Goal: Task Accomplishment & Management: Use online tool/utility

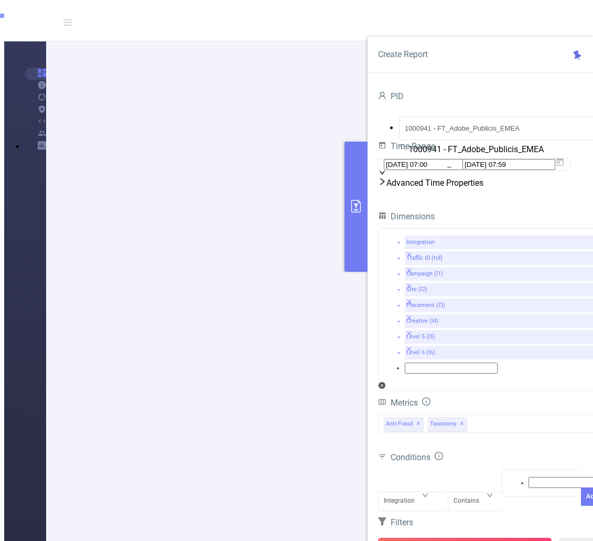
click at [466, 538] on button "Run Report" at bounding box center [465, 547] width 174 height 19
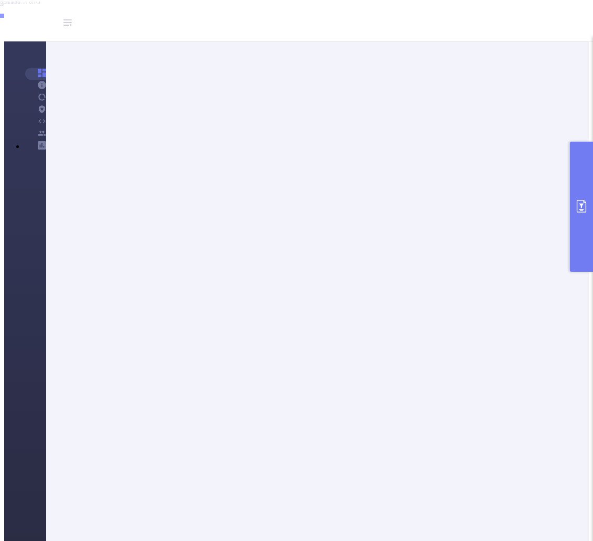
click at [584, 207] on icon "primary" at bounding box center [581, 206] width 13 height 13
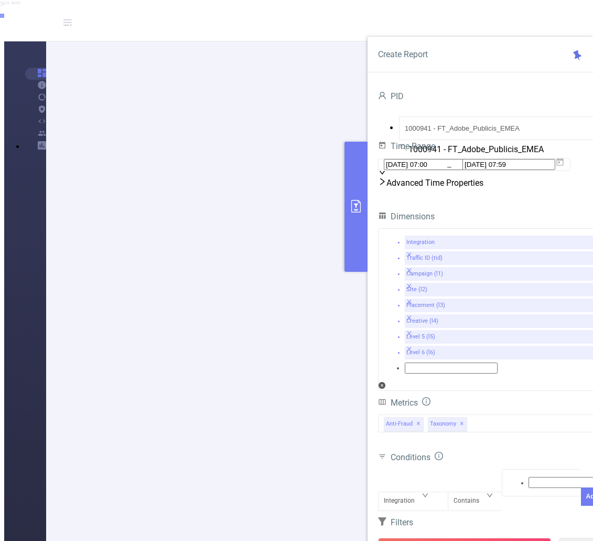
click at [350, 235] on button "primary" at bounding box center [356, 207] width 23 height 130
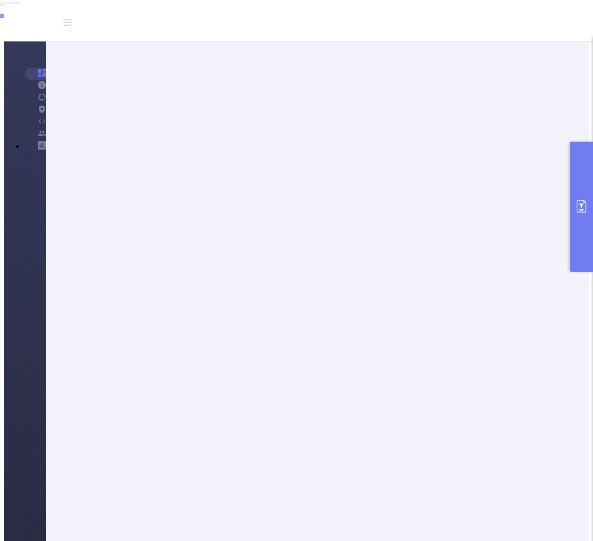
scroll to position [0, 203]
click at [577, 223] on button "primary" at bounding box center [581, 207] width 23 height 130
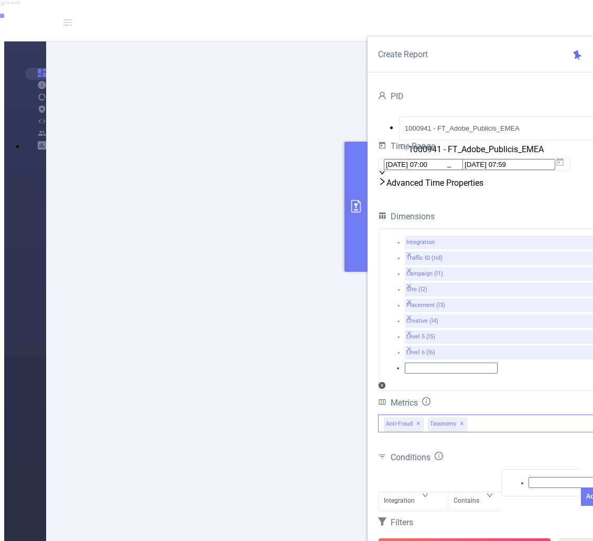
click at [463, 415] on div "Taxonomy ✕" at bounding box center [450, 423] width 44 height 17
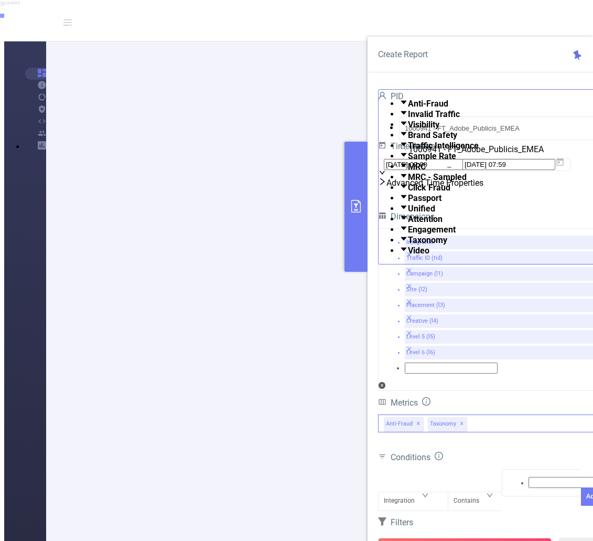
click at [408, 245] on span at bounding box center [408, 240] width 0 height 10
click at [504, 449] on div "Conditions" at bounding box center [491, 457] width 226 height 17
drag, startPoint x: 351, startPoint y: 224, endPoint x: 329, endPoint y: 317, distance: 95.9
click at [352, 224] on button "primary" at bounding box center [356, 207] width 23 height 130
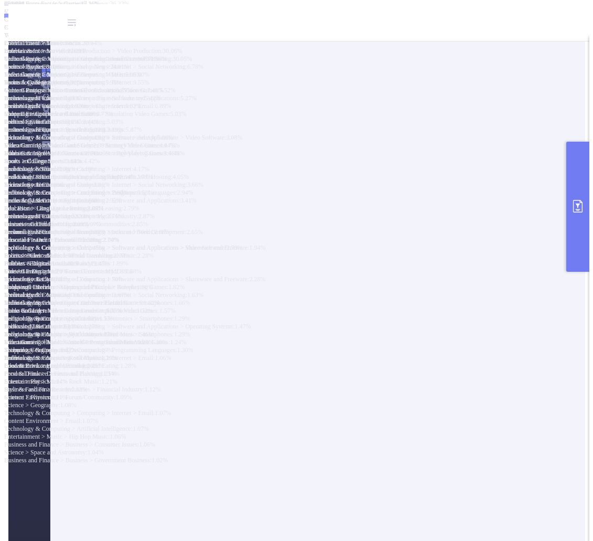
scroll to position [0, 0]
